Goal: Task Accomplishment & Management: Manage account settings

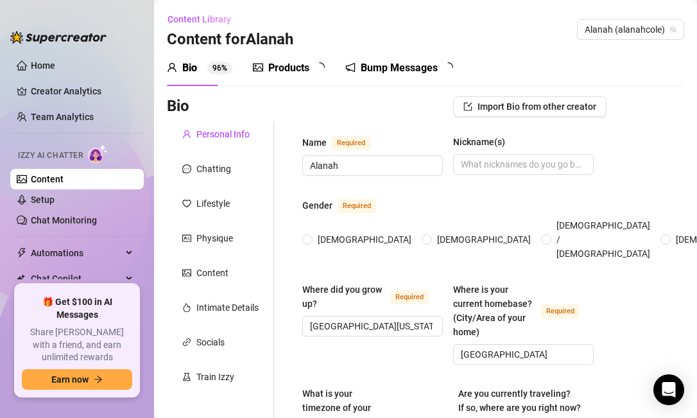
radio input "true"
type input "[DATE]"
click at [220, 270] on div "Content" at bounding box center [212, 273] width 32 height 14
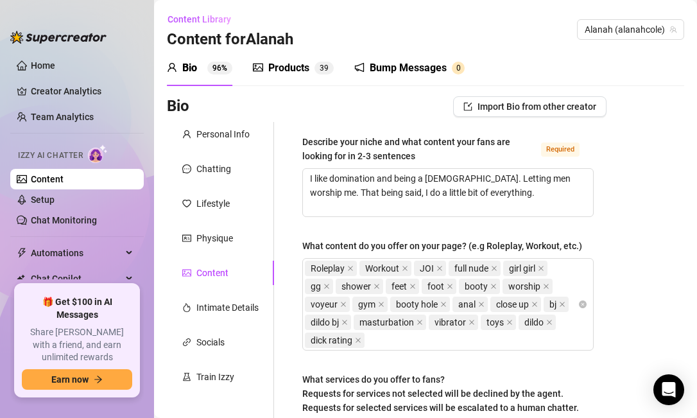
click at [286, 66] on div "Products" at bounding box center [288, 67] width 41 height 15
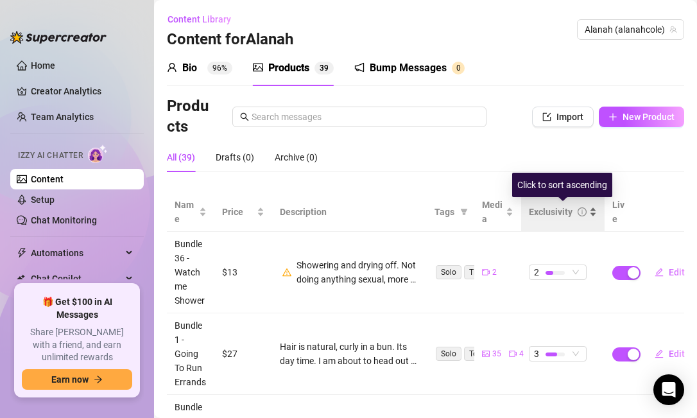
click at [562, 214] on div "Exclusivity" at bounding box center [551, 212] width 44 height 14
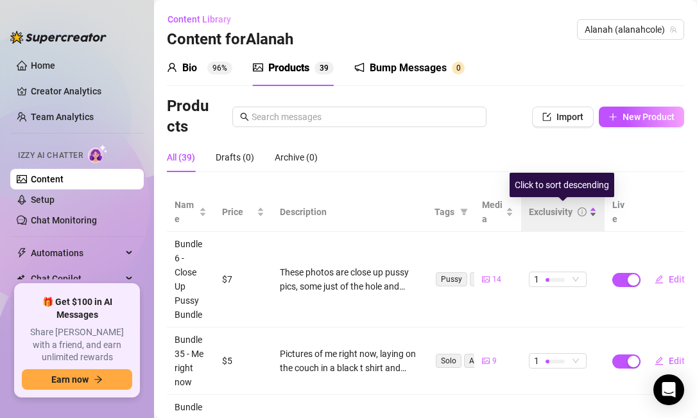
click at [562, 214] on div "Exclusivity" at bounding box center [551, 212] width 44 height 14
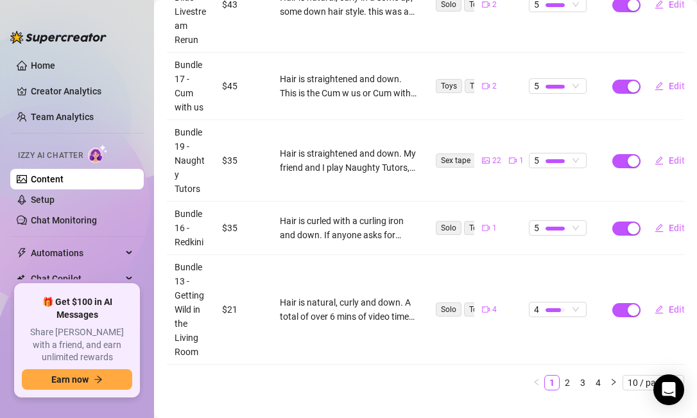
scroll to position [704, 0]
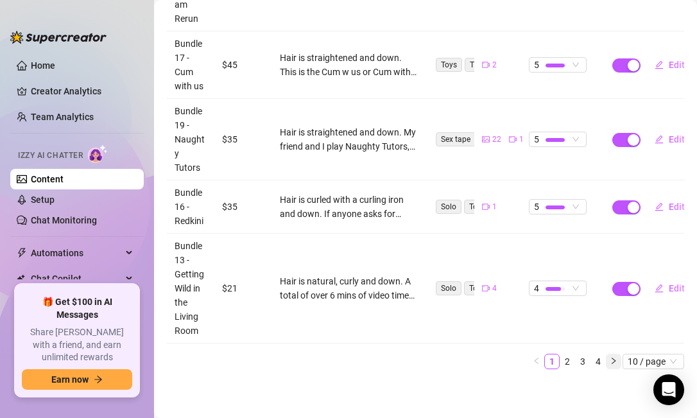
click at [615, 360] on icon "right" at bounding box center [614, 361] width 4 height 6
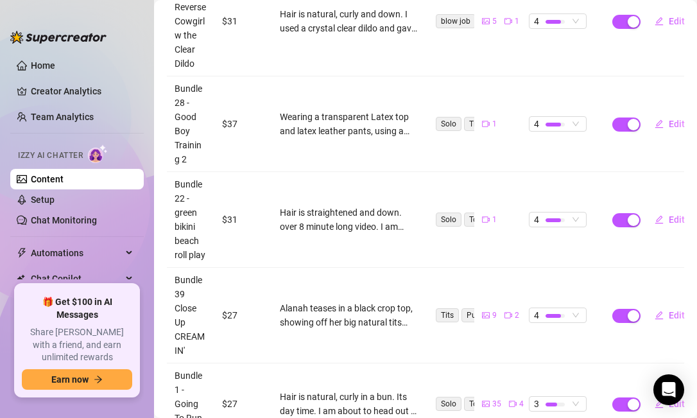
scroll to position [614, 0]
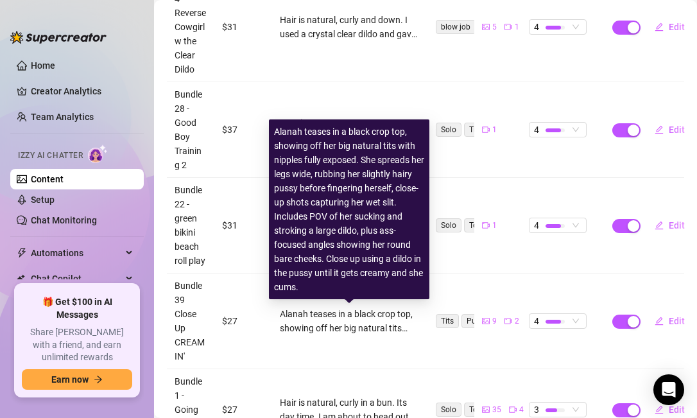
click at [320, 320] on div "Alanah teases in a black crop top, showing off her big natural tits with nipple…" at bounding box center [350, 321] width 140 height 28
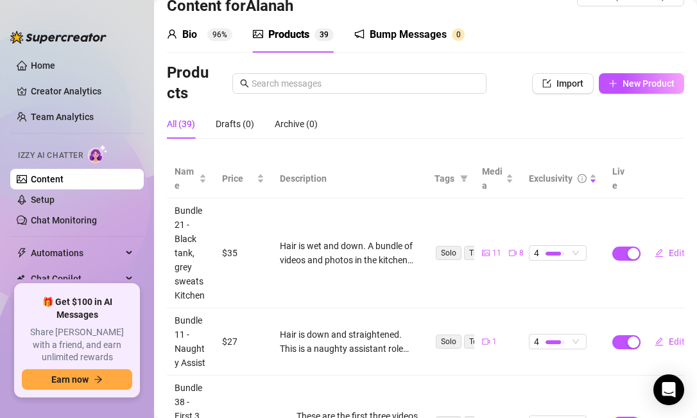
scroll to position [0, 0]
